Goal: Task Accomplishment & Management: Use online tool/utility

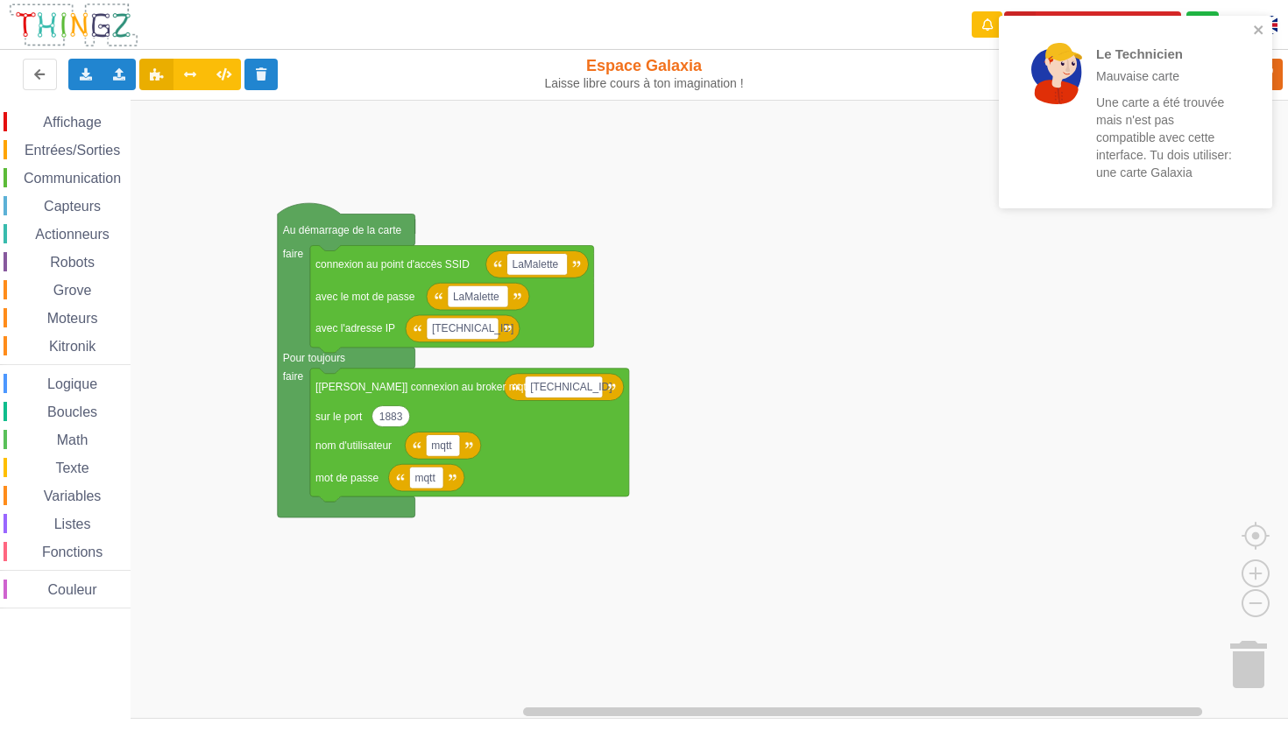
click at [1159, 154] on p "Une carte a été trouvée mais n'est pas compatible avec cette interface. Tu dois…" at bounding box center [1164, 138] width 137 height 88
click at [961, 293] on rect "Espace de travail de Blocky" at bounding box center [650, 409] width 1300 height 619
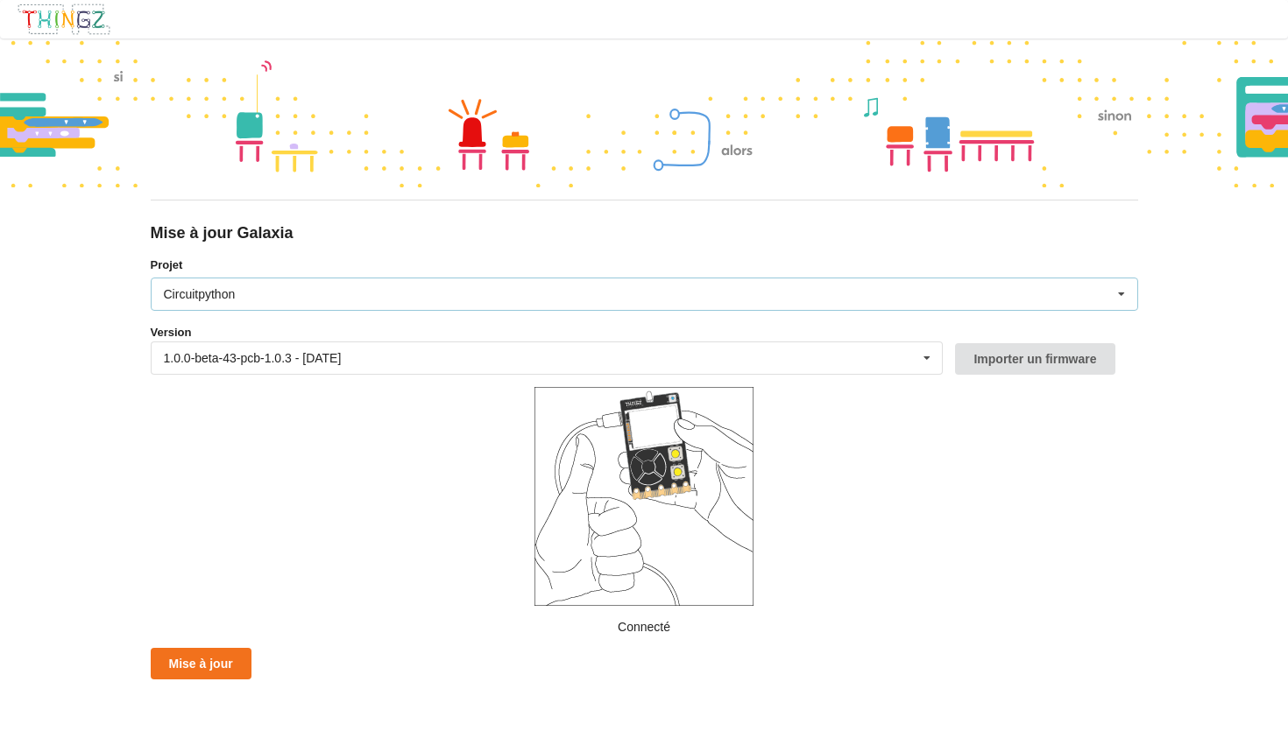
click at [402, 297] on div "Circuitpython Micropython Circuitpython" at bounding box center [644, 294] width 987 height 33
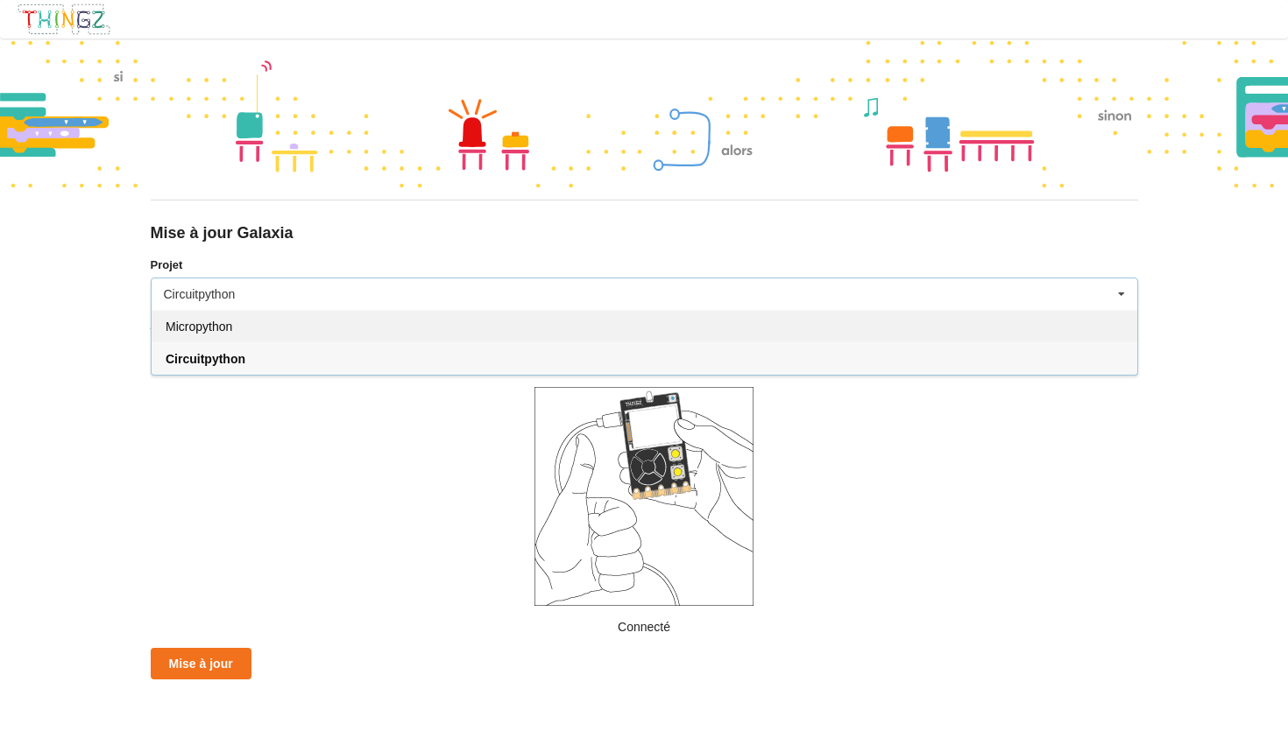
click at [350, 334] on div "Micropython" at bounding box center [645, 326] width 986 height 32
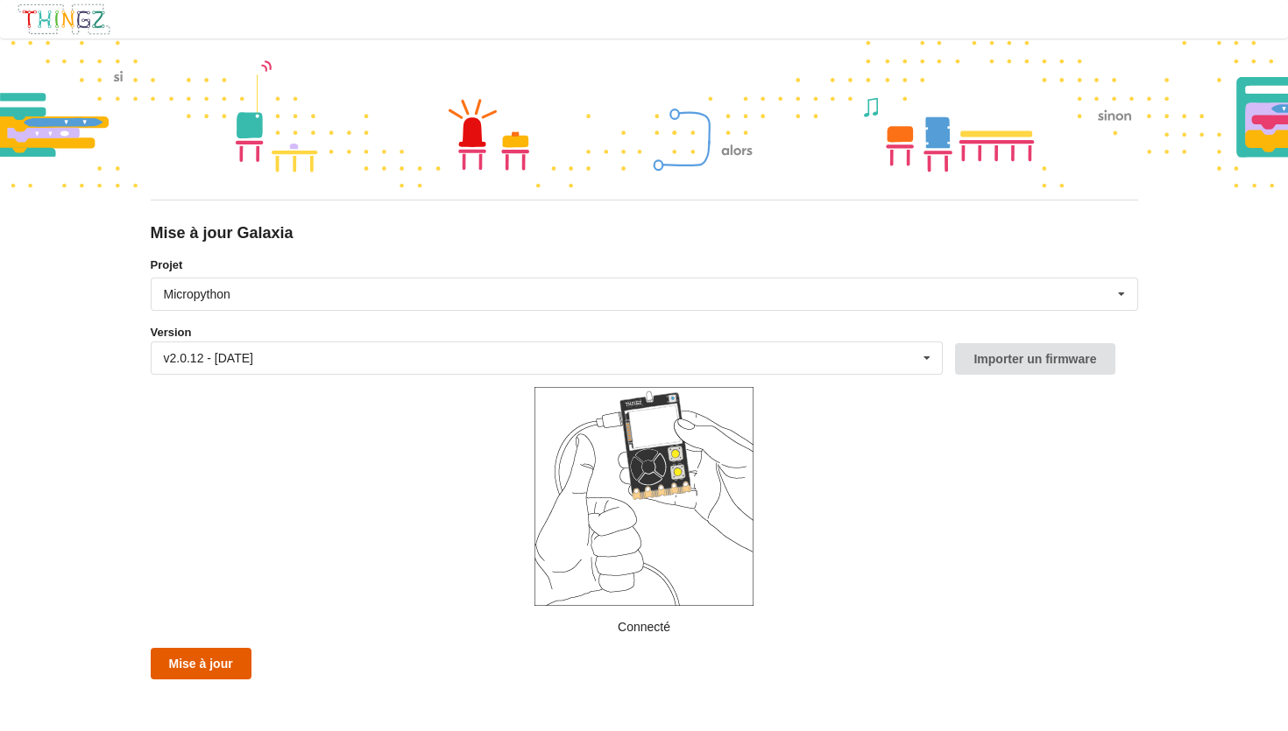
click at [220, 669] on button "Mise à jour" at bounding box center [201, 664] width 101 height 32
